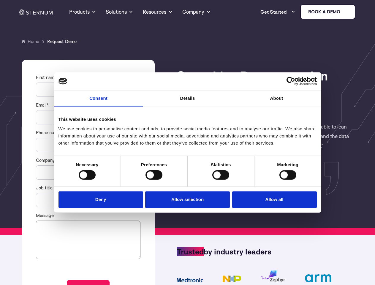
click at [99, 102] on link "Consent" at bounding box center [98, 98] width 89 height 16
click at [188, 102] on link "Details" at bounding box center [187, 98] width 89 height 16
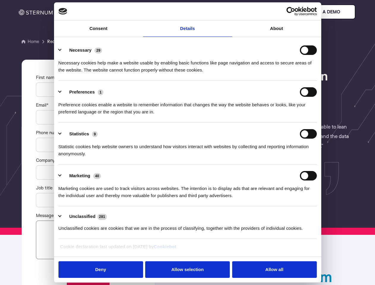
click at [277, 74] on div "Necessary cookies help make a website usable by enabling basic functions like p…" at bounding box center [188, 64] width 259 height 19
click at [87, 158] on div "Statistic cookies help website owners to understand how visitors interact with …" at bounding box center [188, 148] width 259 height 19
click at [154, 158] on div "Statistic cookies help website owners to understand how visitors interact with …" at bounding box center [188, 148] width 259 height 19
click at [221, 158] on div "Statistic cookies help website owners to understand how visitors interact with …" at bounding box center [188, 148] width 259 height 19
click at [288, 158] on div "Statistic cookies help website owners to understand how visitors interact with …" at bounding box center [188, 148] width 259 height 19
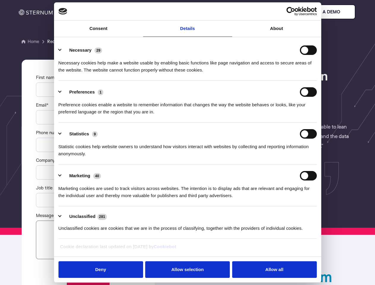
click at [102, 199] on li "Marketing 40 Marketing cookies are used to track visitors across websites. The …" at bounding box center [188, 186] width 259 height 42
click at [188, 199] on li "Marketing 40 Marketing cookies are used to track visitors across websites. The …" at bounding box center [188, 186] width 259 height 42
click at [273, 199] on li "Marketing 40 Marketing cookies are used to track visitors across websites. The …" at bounding box center [188, 186] width 259 height 42
